Goal: Find specific page/section: Find specific page/section

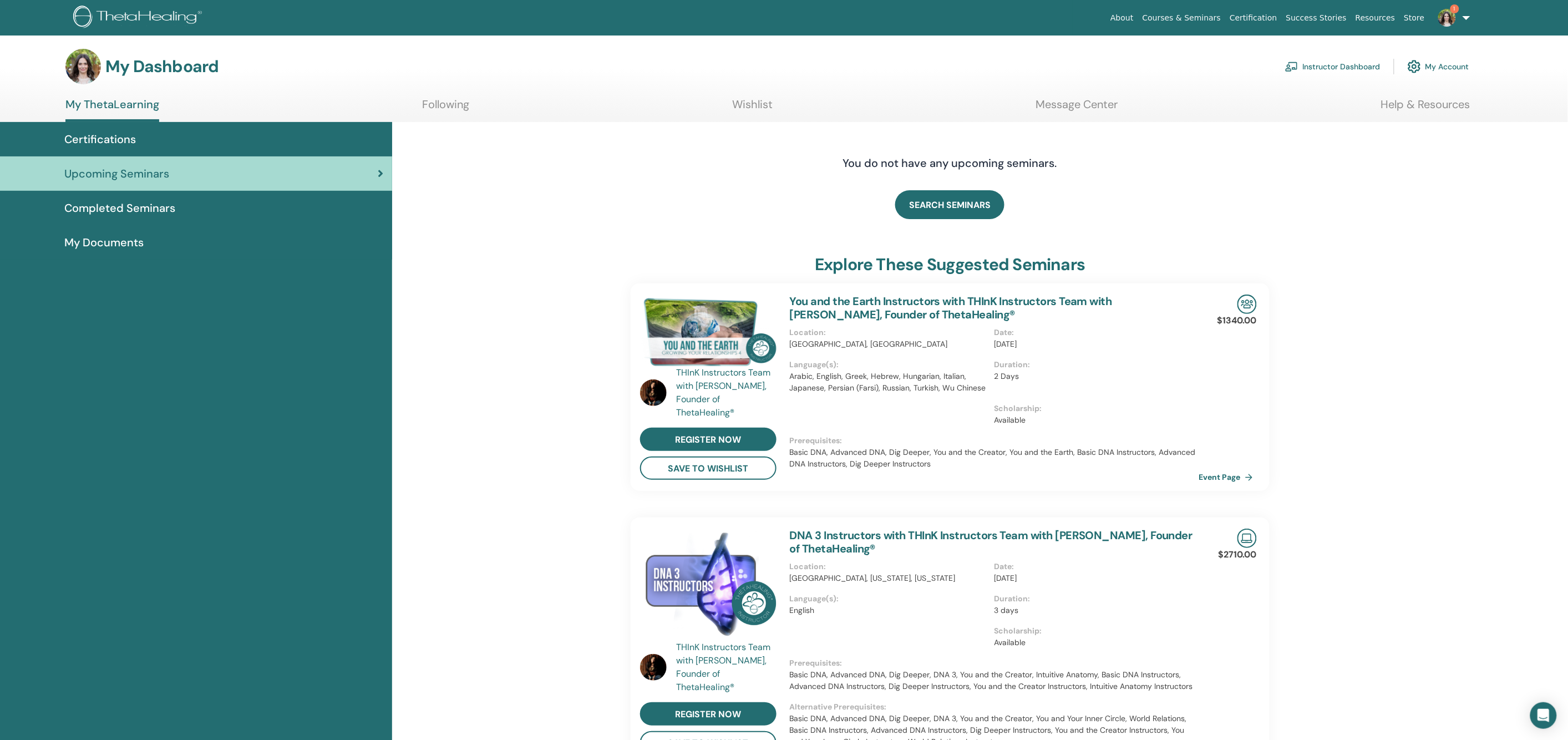
click at [1317, 67] on link "Instructor Dashboard" at bounding box center [1333, 66] width 95 height 24
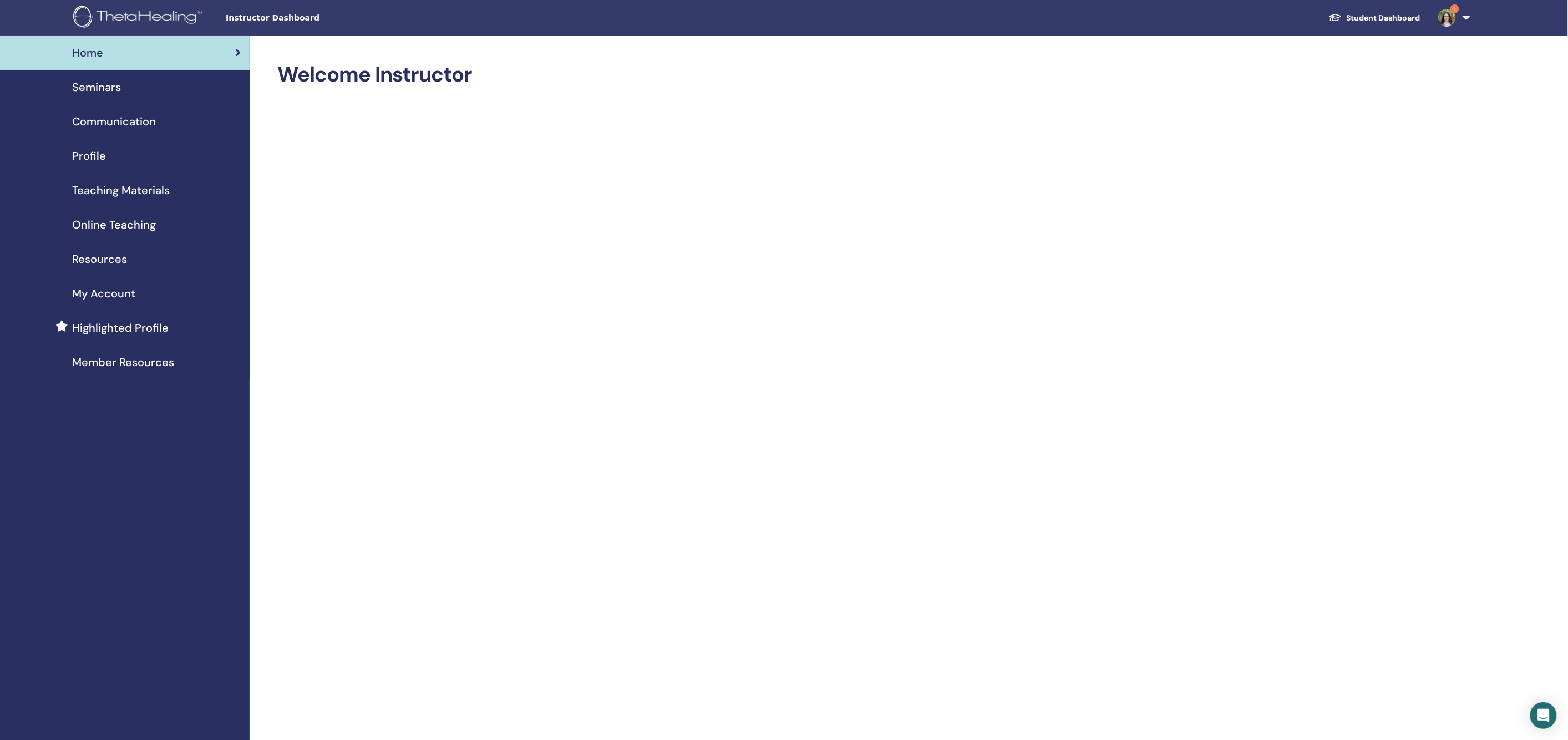
click at [113, 191] on span "Teaching Materials" at bounding box center [121, 190] width 98 height 17
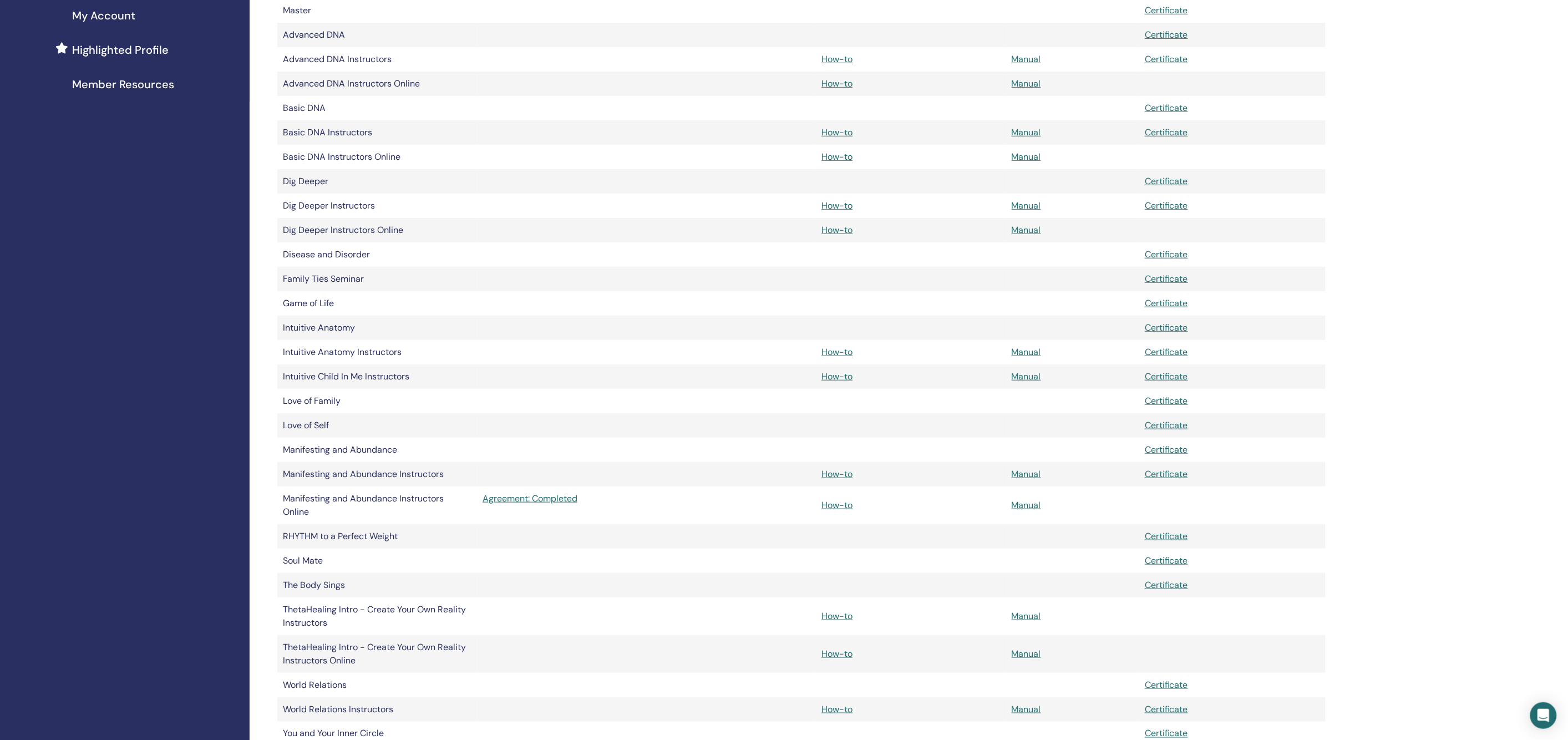
scroll to position [274, 0]
click at [1029, 162] on link "Manual" at bounding box center [1026, 161] width 29 height 12
